Goal: Task Accomplishment & Management: Manage account settings

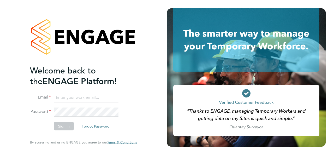
type input "anna@falcongreen.co.uk"
click at [68, 123] on button "Sign In" at bounding box center [64, 126] width 20 height 8
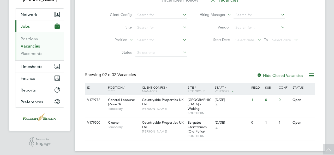
scroll to position [31, 0]
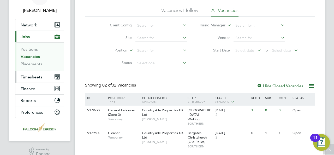
click at [55, 75] on icon "Main navigation" at bounding box center [57, 76] width 5 height 5
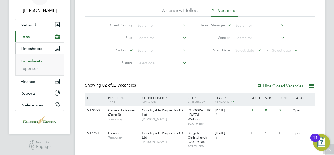
click at [33, 62] on link "Timesheets" at bounding box center [32, 60] width 22 height 5
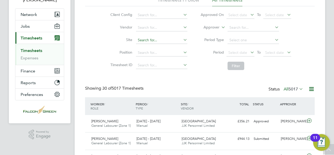
click at [180, 38] on input at bounding box center [161, 40] width 51 height 7
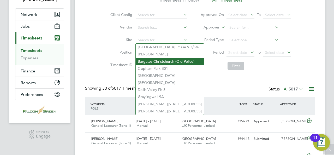
click at [159, 63] on li "Bargates Christchurch (Old Police)" at bounding box center [170, 61] width 68 height 7
type input "Bargates Christchurch (Old Police)"
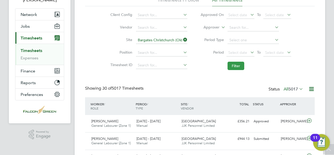
click at [234, 63] on button "Filter" at bounding box center [236, 66] width 17 height 8
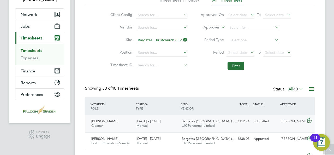
click at [311, 120] on icon at bounding box center [309, 121] width 7 height 4
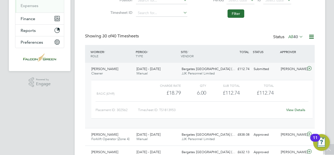
click at [291, 109] on link "View Details" at bounding box center [295, 110] width 19 height 4
